Goal: Check status: Check status

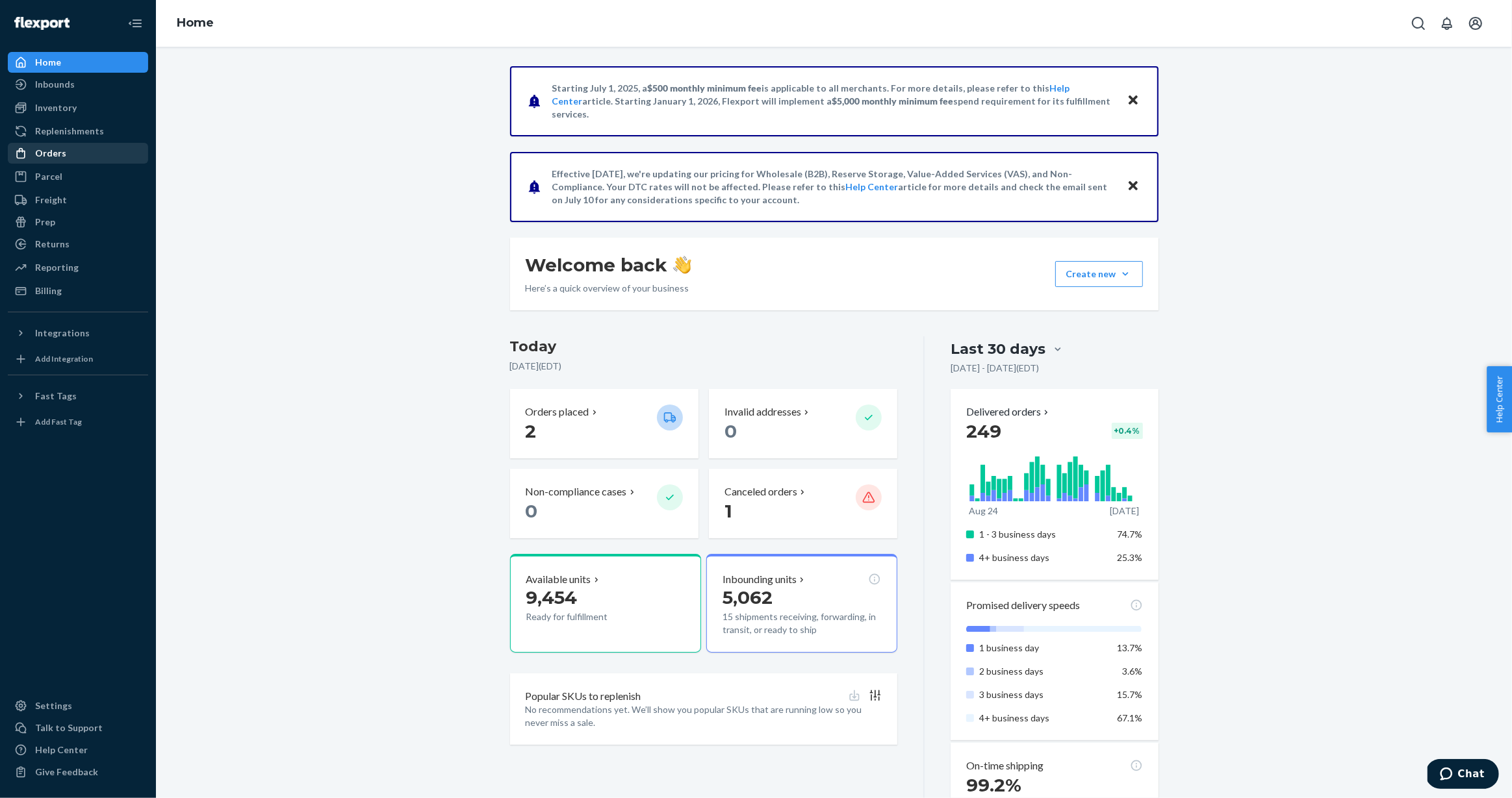
click at [54, 144] on div "Orders" at bounding box center [78, 153] width 138 height 18
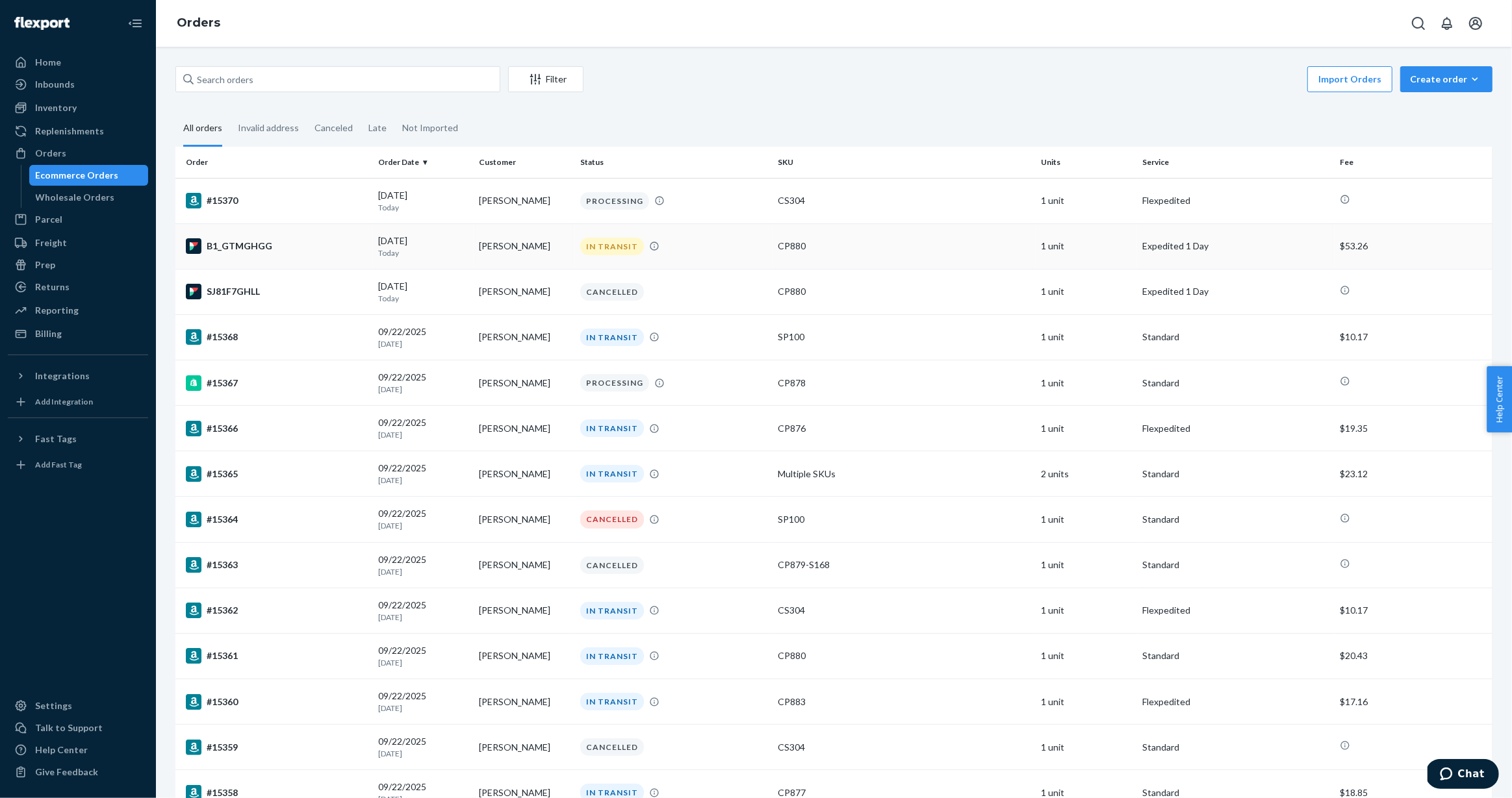
click at [262, 247] on div "B1_GTMGHGG" at bounding box center [277, 246] width 182 height 16
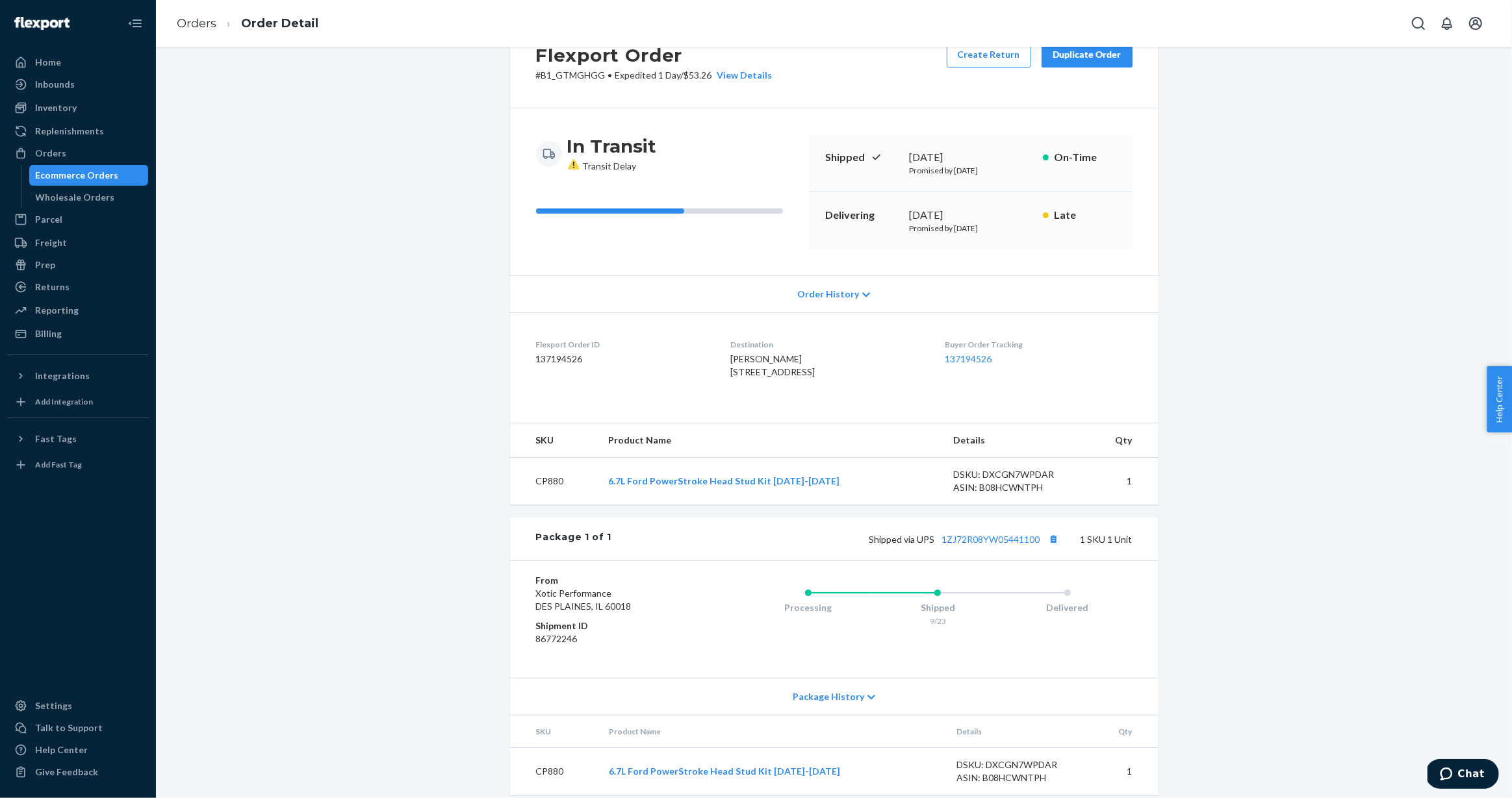
scroll to position [87, 0]
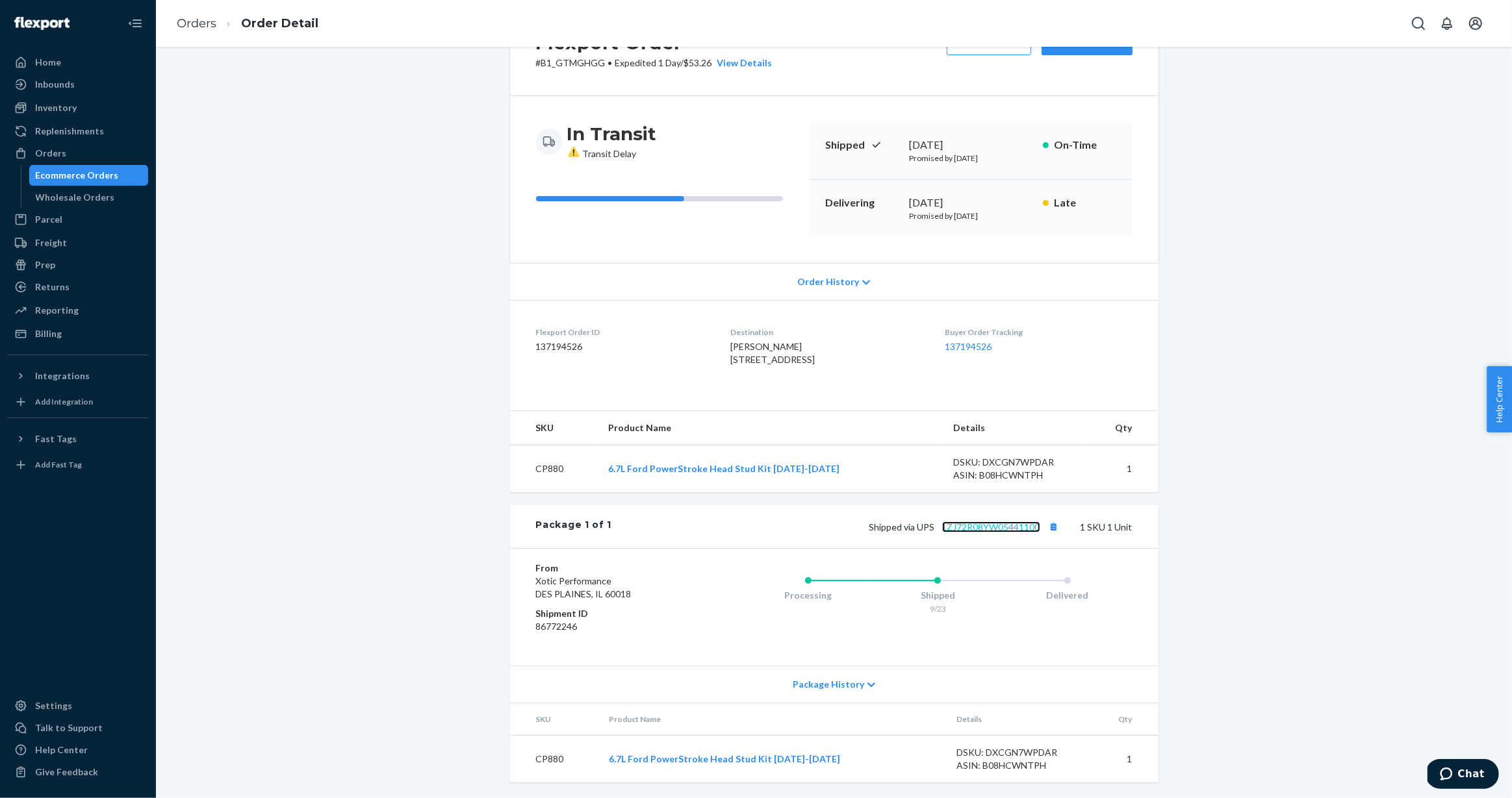
click at [991, 531] on link "1ZJ72R08YW05441100" at bounding box center [991, 527] width 98 height 11
